Goal: Task Accomplishment & Management: Manage account settings

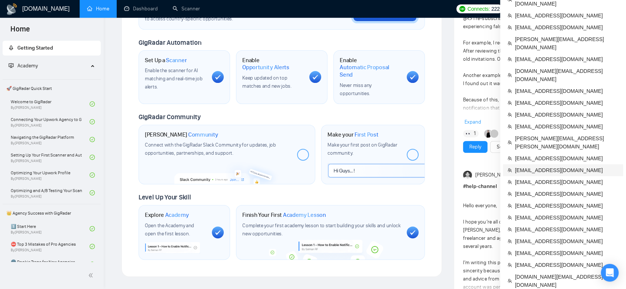
scroll to position [206, 0]
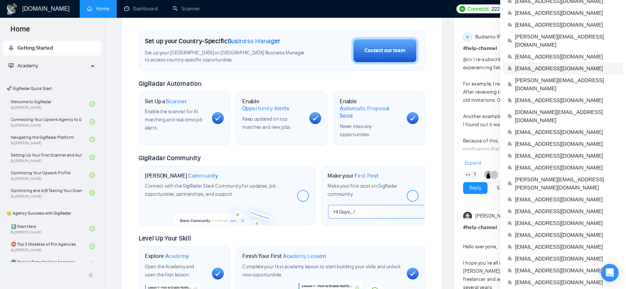
click at [549, 64] on span "[EMAIL_ADDRESS][DOMAIN_NAME]" at bounding box center [567, 68] width 104 height 8
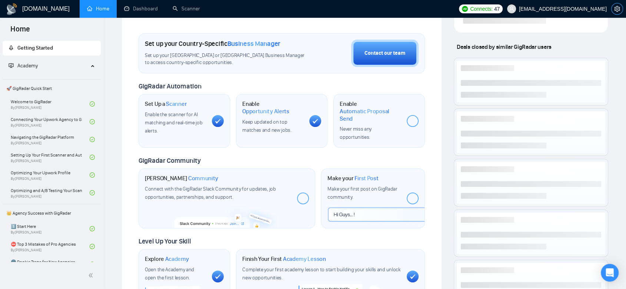
click at [617, 10] on icon "setting" at bounding box center [618, 9] width 6 height 6
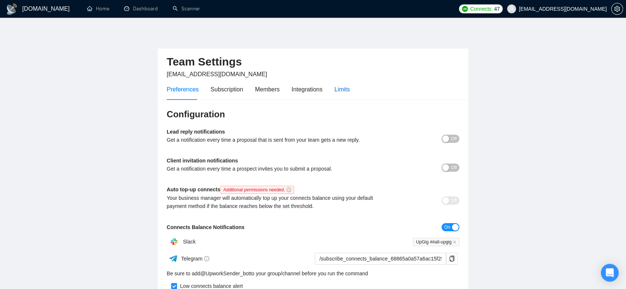
click at [344, 87] on div "Limits" at bounding box center [343, 89] width 16 height 9
